Goal: Book appointment/travel/reservation

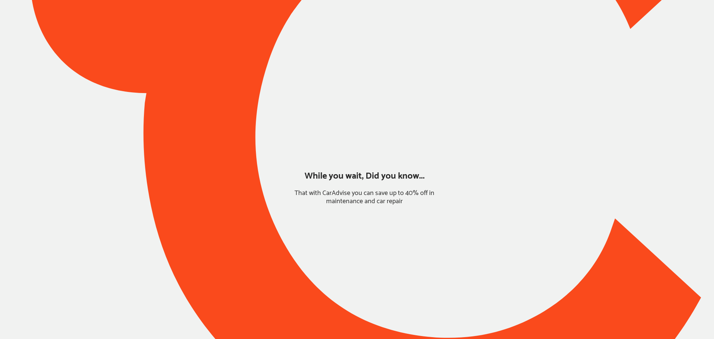
type input "*******"
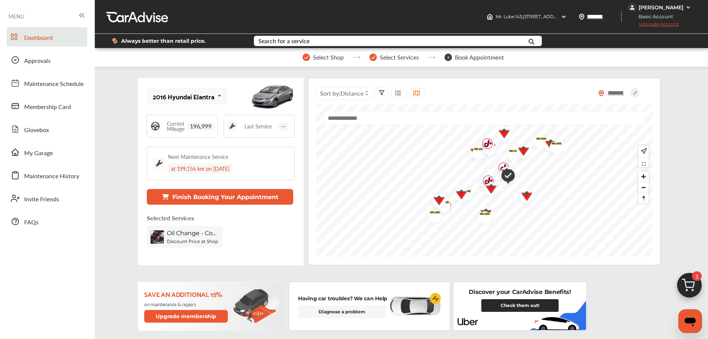
click at [282, 190] on button "Finish Booking Your Appointment" at bounding box center [220, 197] width 147 height 16
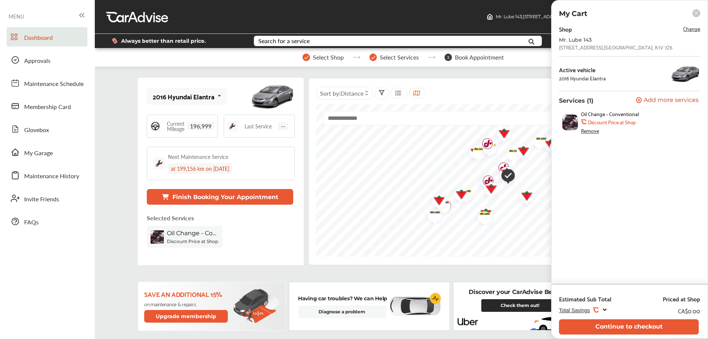
click at [584, 320] on button "Continue to checkout" at bounding box center [629, 326] width 140 height 15
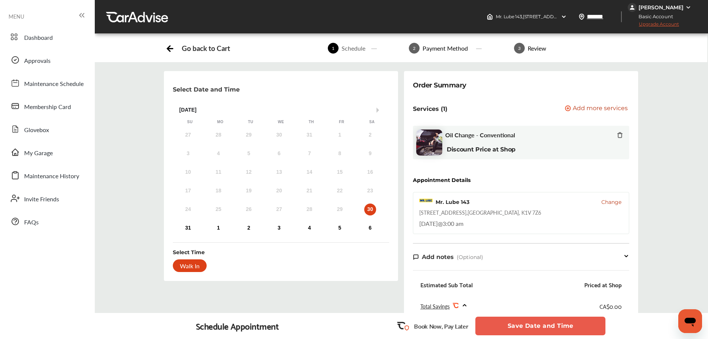
click at [371, 207] on div "30" at bounding box center [370, 209] width 12 height 12
click at [573, 326] on button "Save Date and Time" at bounding box center [541, 325] width 130 height 19
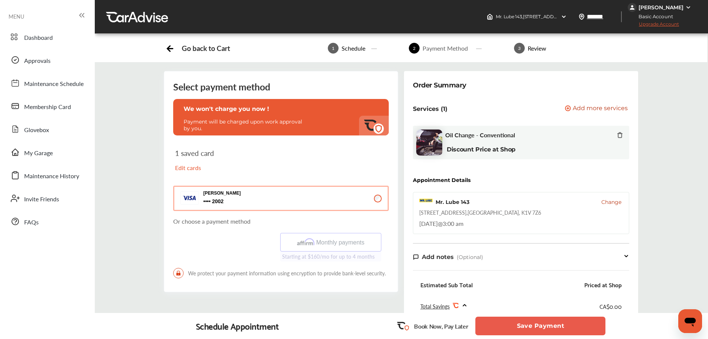
click at [482, 322] on button "Save Payment" at bounding box center [541, 325] width 130 height 19
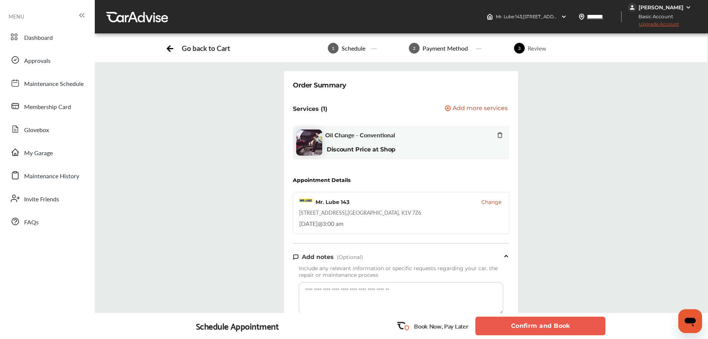
click at [662, 7] on div "[PERSON_NAME]" at bounding box center [661, 7] width 45 height 7
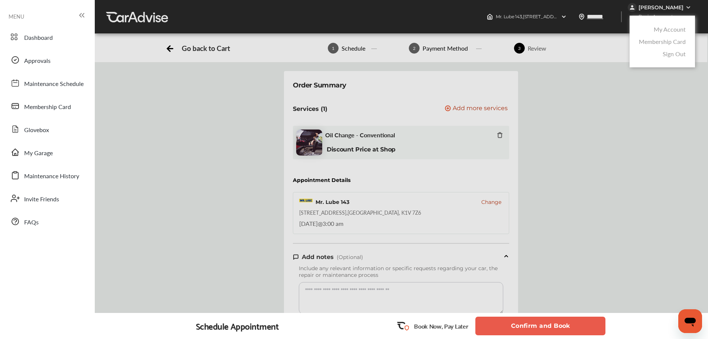
click at [660, 27] on link "My Account" at bounding box center [670, 29] width 32 height 9
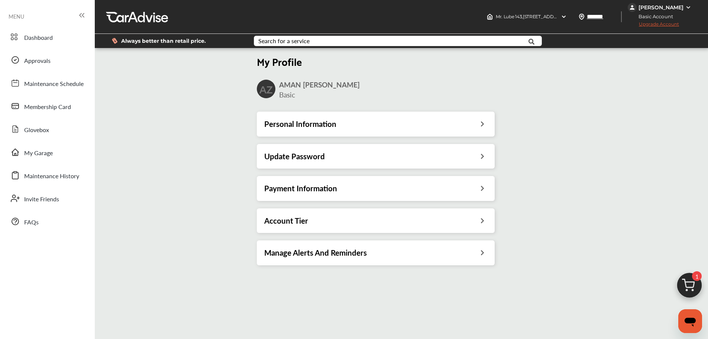
click at [293, 189] on h3 "Payment Information" at bounding box center [300, 188] width 73 height 10
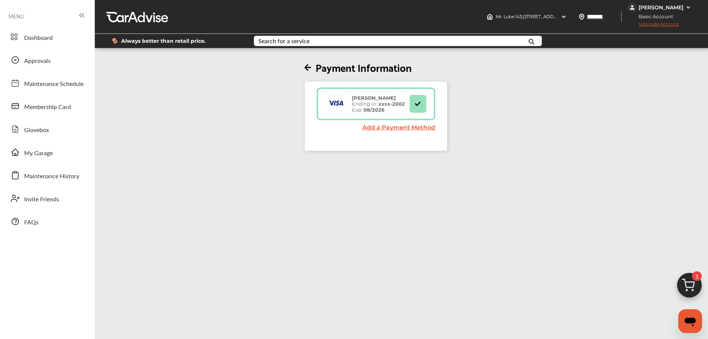
click at [652, 25] on span "Upgrade Account" at bounding box center [653, 25] width 51 height 9
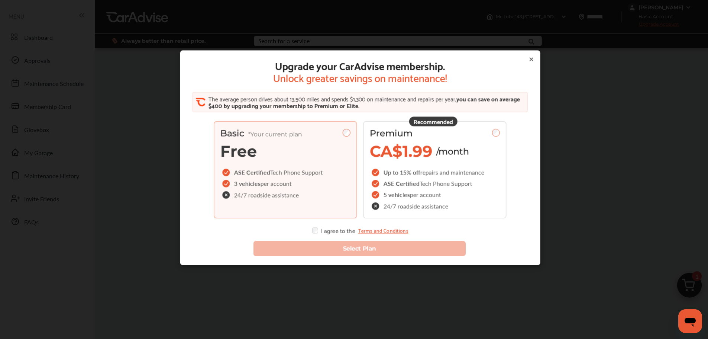
drag, startPoint x: 452, startPoint y: 139, endPoint x: 458, endPoint y: 142, distance: 6.7
click at [457, 148] on div "Premium CA$1.99 /month" at bounding box center [435, 144] width 130 height 33
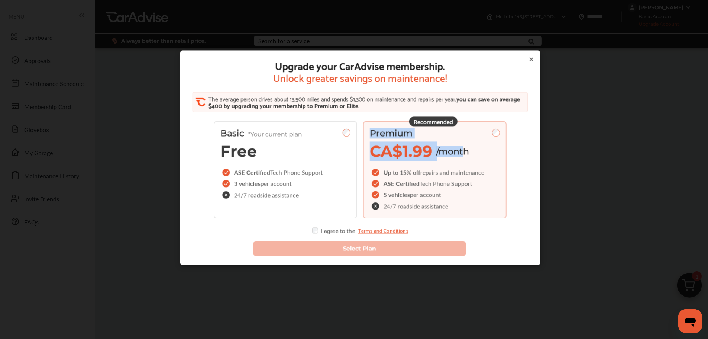
click at [487, 127] on div "Recommended Premium CA$1.99 /month Up to 15% off repairs and maintenance ASE Ce…" at bounding box center [435, 169] width 144 height 97
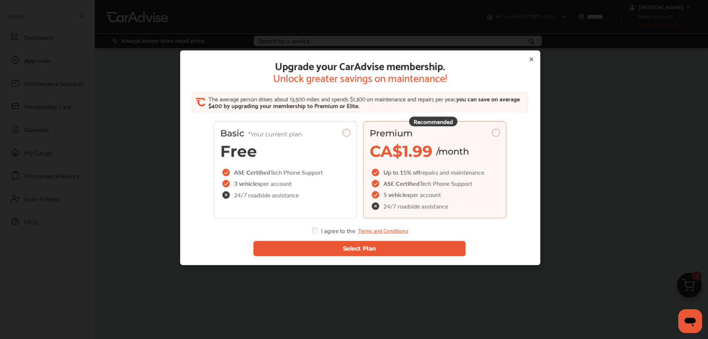
click at [316, 255] on button "Select Plan" at bounding box center [359, 248] width 213 height 15
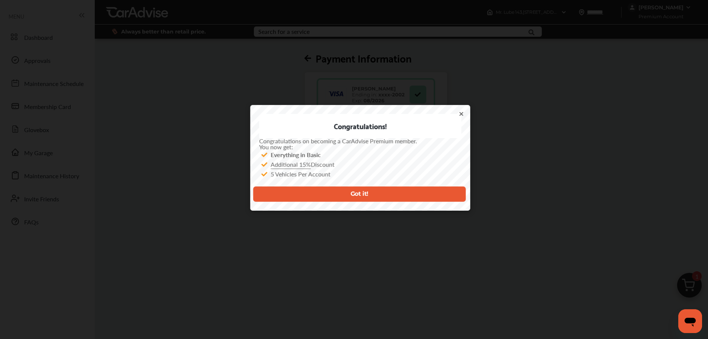
click at [337, 191] on button "Got it!" at bounding box center [359, 193] width 213 height 15
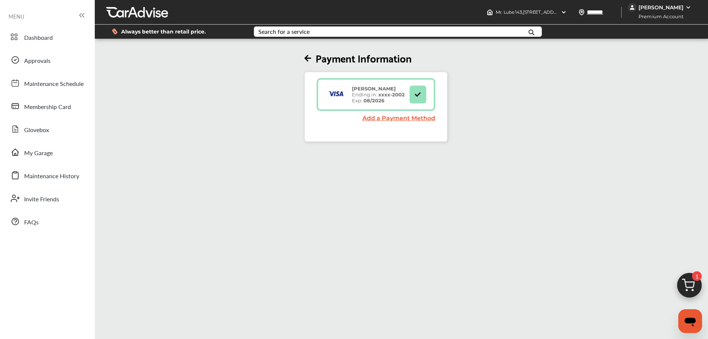
drag, startPoint x: 61, startPoint y: 40, endPoint x: 84, endPoint y: 73, distance: 40.8
click at [61, 40] on link "Dashboard" at bounding box center [47, 36] width 81 height 19
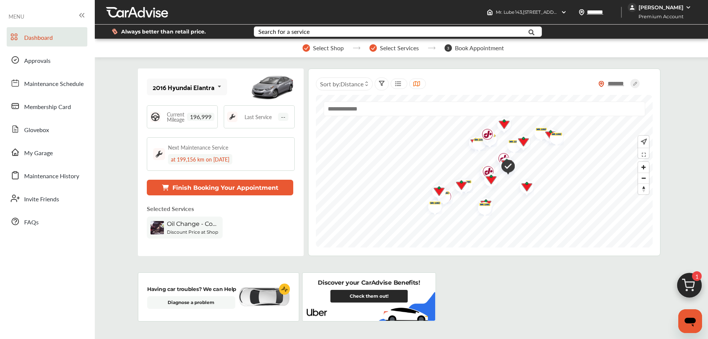
click at [690, 282] on img at bounding box center [690, 287] width 36 height 36
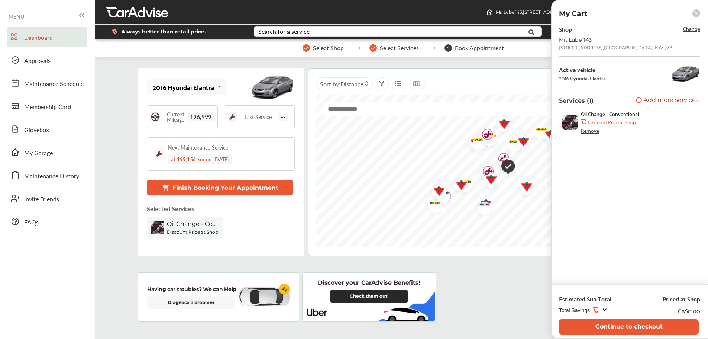
click at [643, 330] on button "Continue to checkout" at bounding box center [629, 326] width 140 height 15
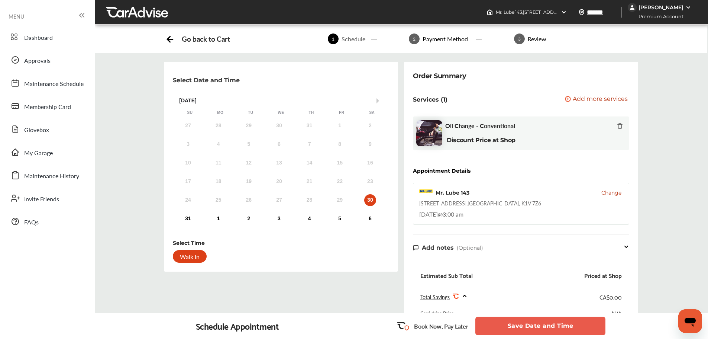
click at [546, 325] on button "Save Date and Time" at bounding box center [541, 325] width 130 height 19
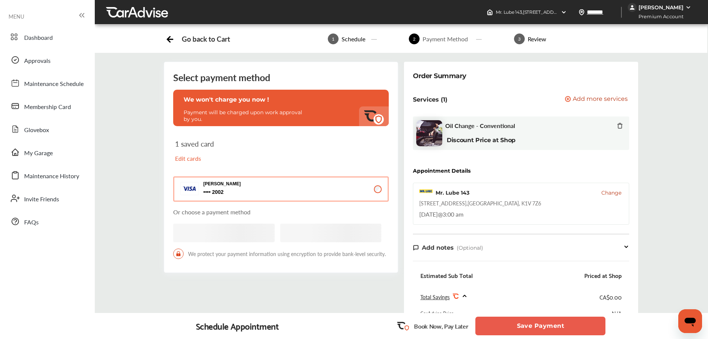
click at [546, 325] on button "Save Payment" at bounding box center [541, 325] width 130 height 19
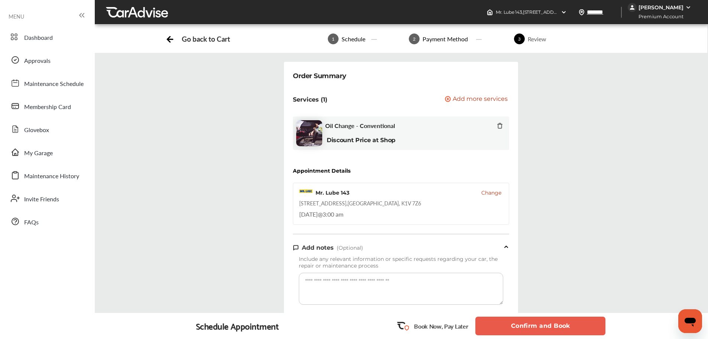
click at [546, 325] on button "Confirm and Book" at bounding box center [541, 325] width 130 height 19
